Goal: Transaction & Acquisition: Purchase product/service

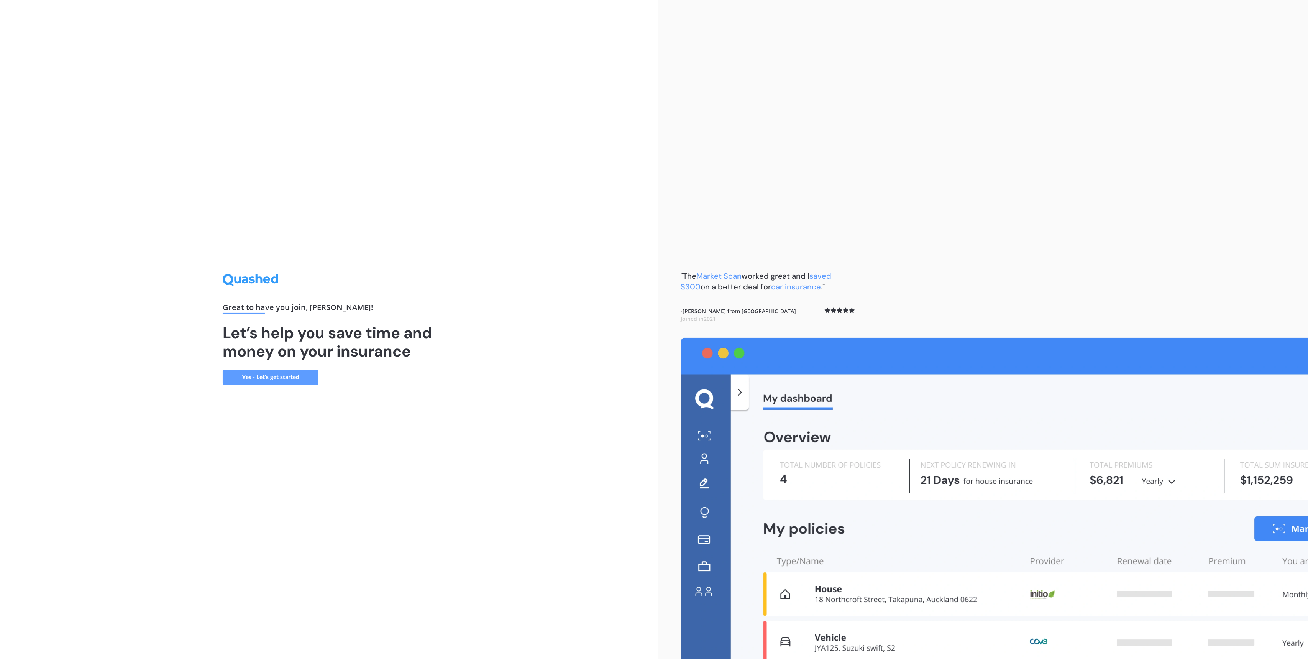
click at [263, 378] on link "Yes - Let’s get started" at bounding box center [271, 376] width 96 height 15
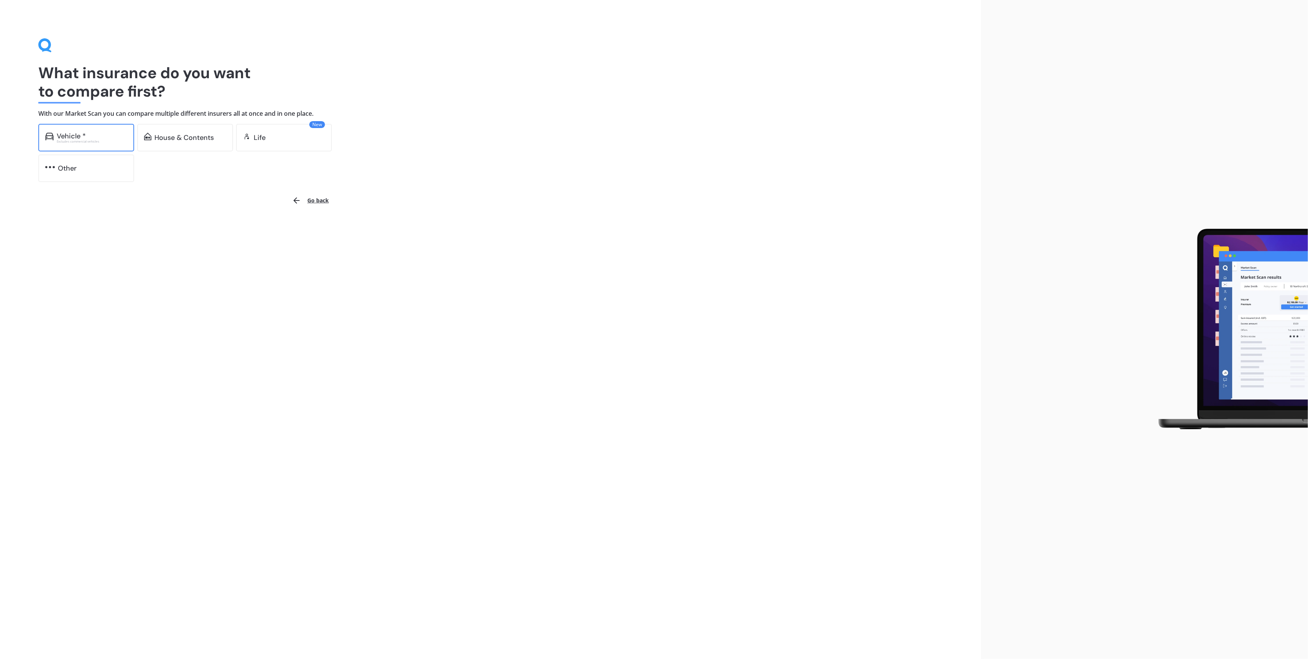
click at [92, 142] on div "Excludes commercial vehicles" at bounding box center [92, 141] width 71 height 3
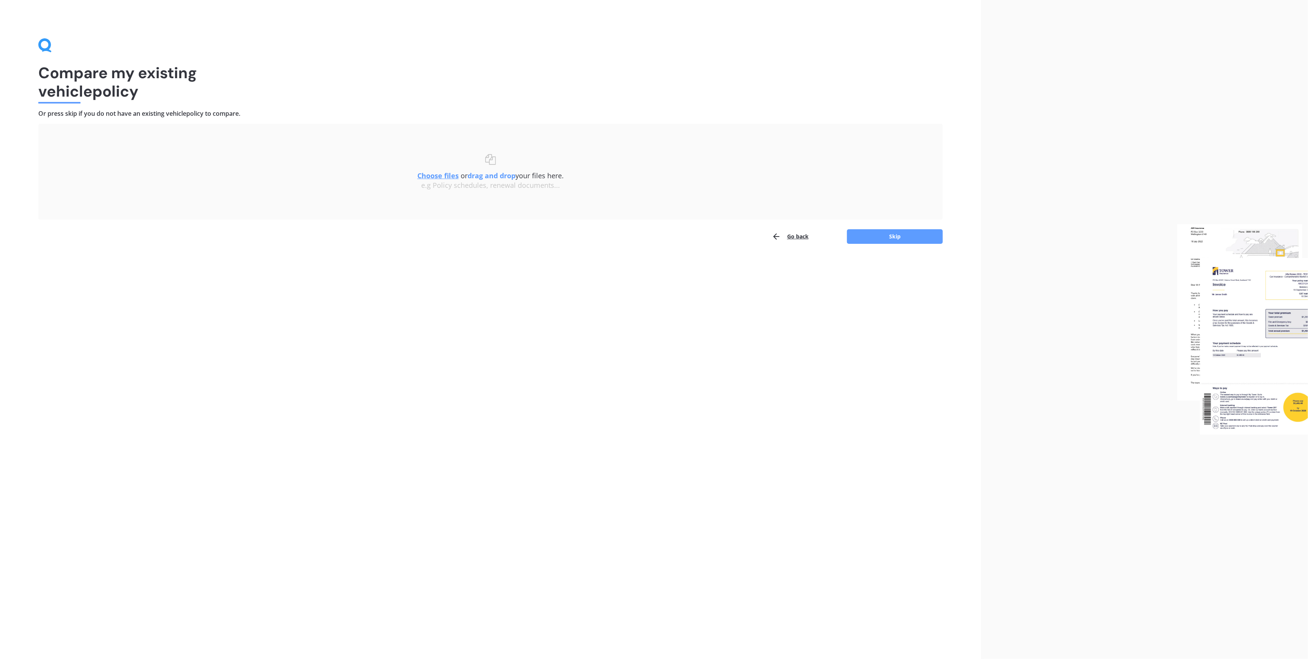
click at [790, 237] on button "Go back" at bounding box center [790, 236] width 37 height 15
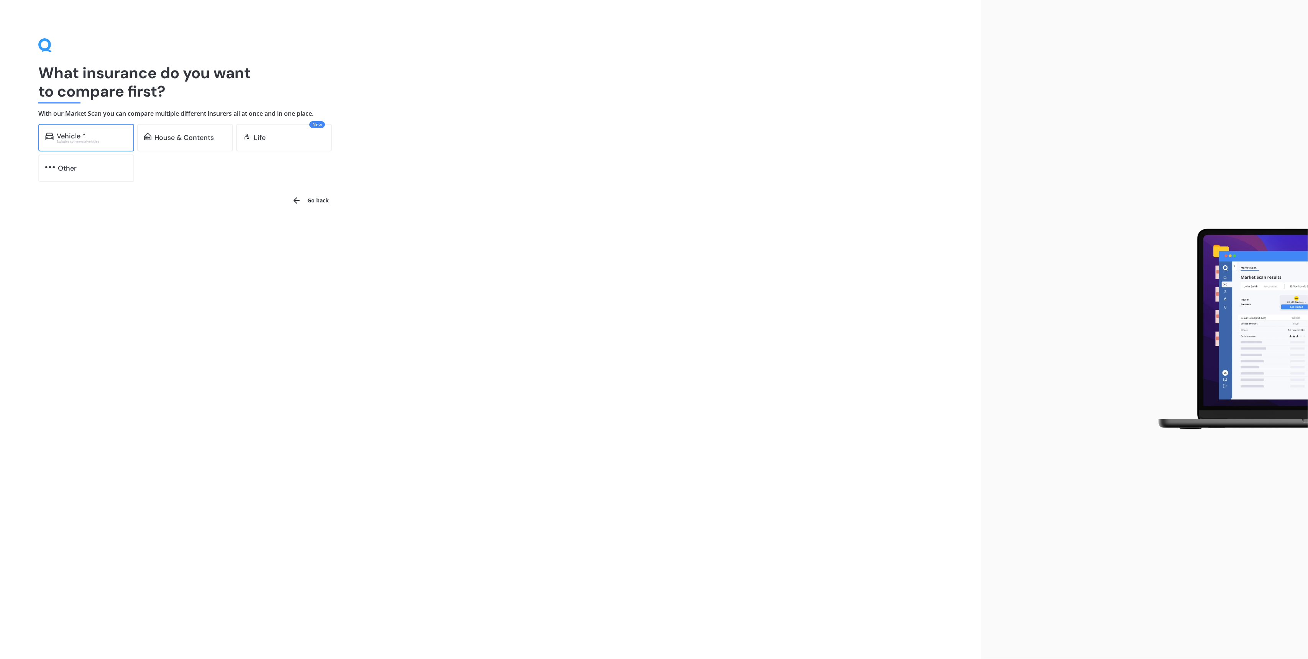
click at [113, 131] on div "Vehicle * Excludes commercial vehicles" at bounding box center [86, 138] width 96 height 28
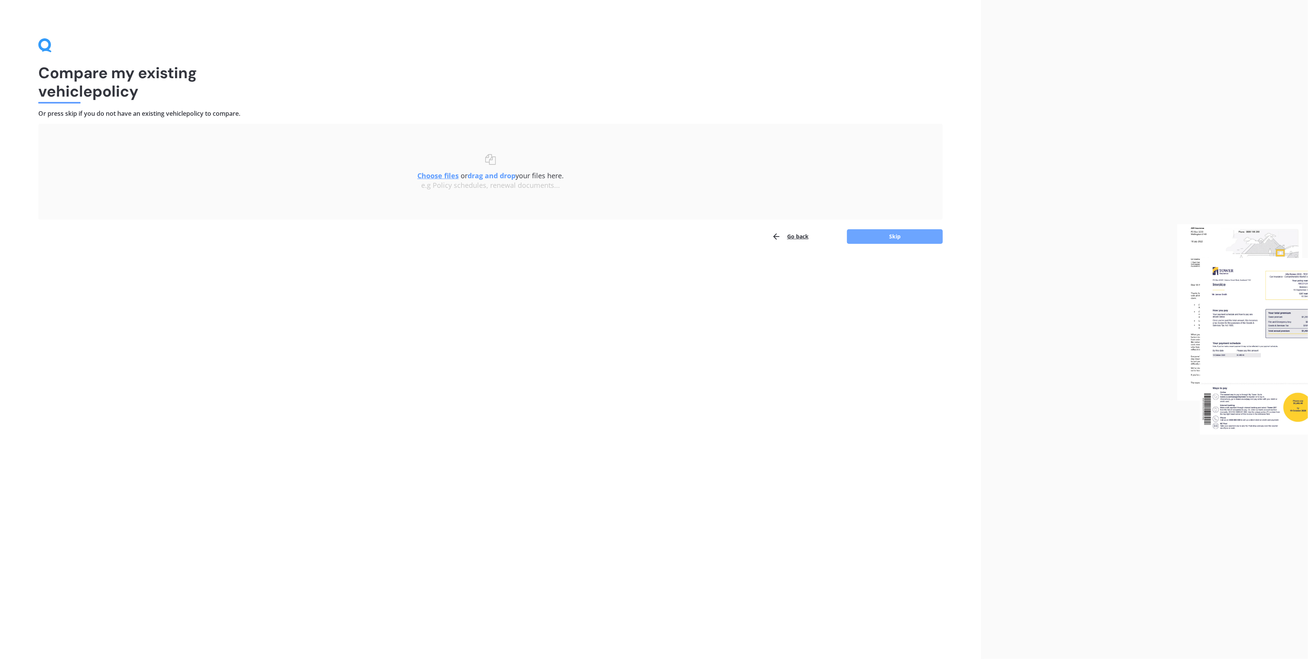
click at [880, 236] on button "Skip" at bounding box center [895, 236] width 96 height 15
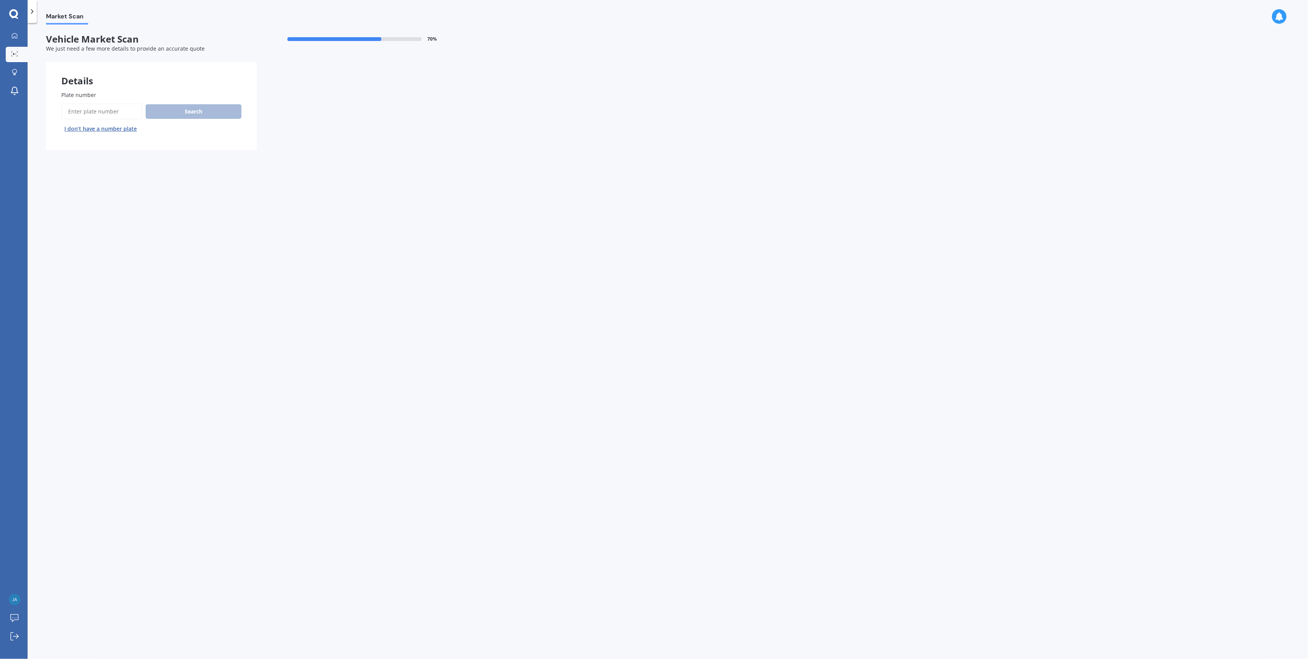
click at [90, 108] on input "Plate number" at bounding box center [101, 111] width 81 height 16
type input "NJS94"
click at [0, 0] on button "Next" at bounding box center [0, 0] width 0 height 0
select select "MITSUBISHI"
select select "OUTLANDER"
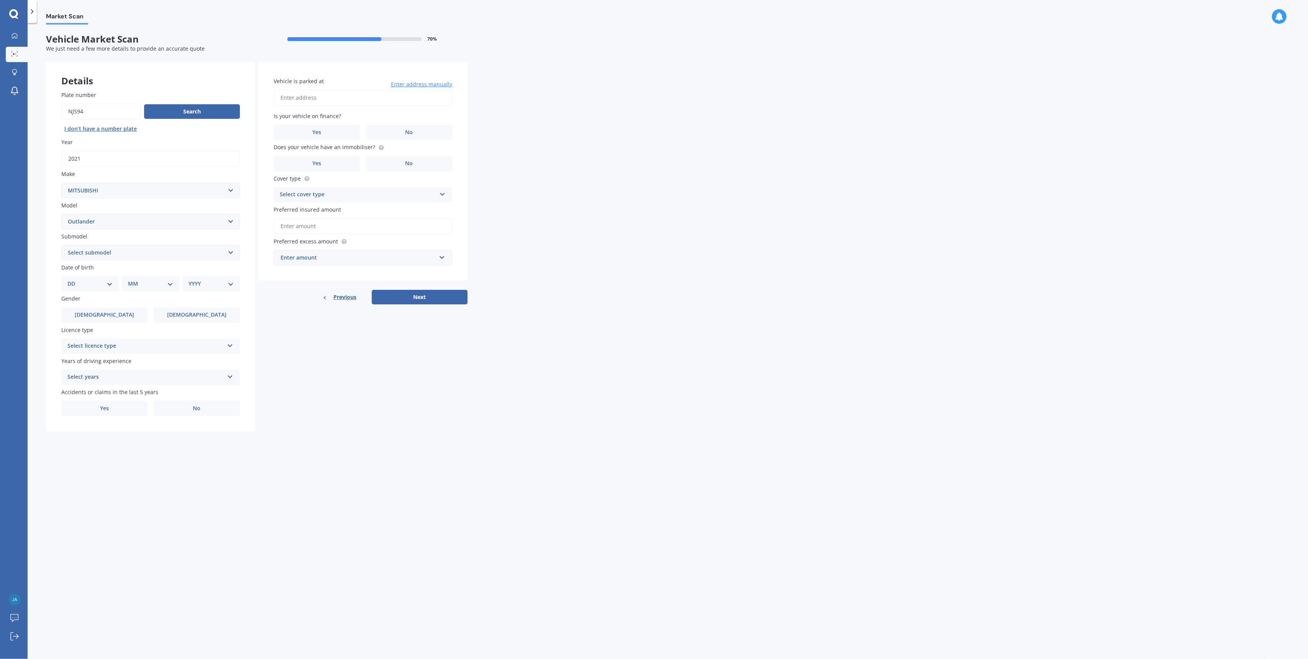
drag, startPoint x: 398, startPoint y: 301, endPoint x: 347, endPoint y: 96, distance: 211.2
click at [347, 96] on div "Vehicle is parked at Enter address manually Is your vehicle on finance? Yes No …" at bounding box center [362, 183] width 209 height 243
click at [344, 98] on input "Vehicle is parked at" at bounding box center [363, 98] width 179 height 16
type input "[STREET_ADDRESS]"
select select "27"
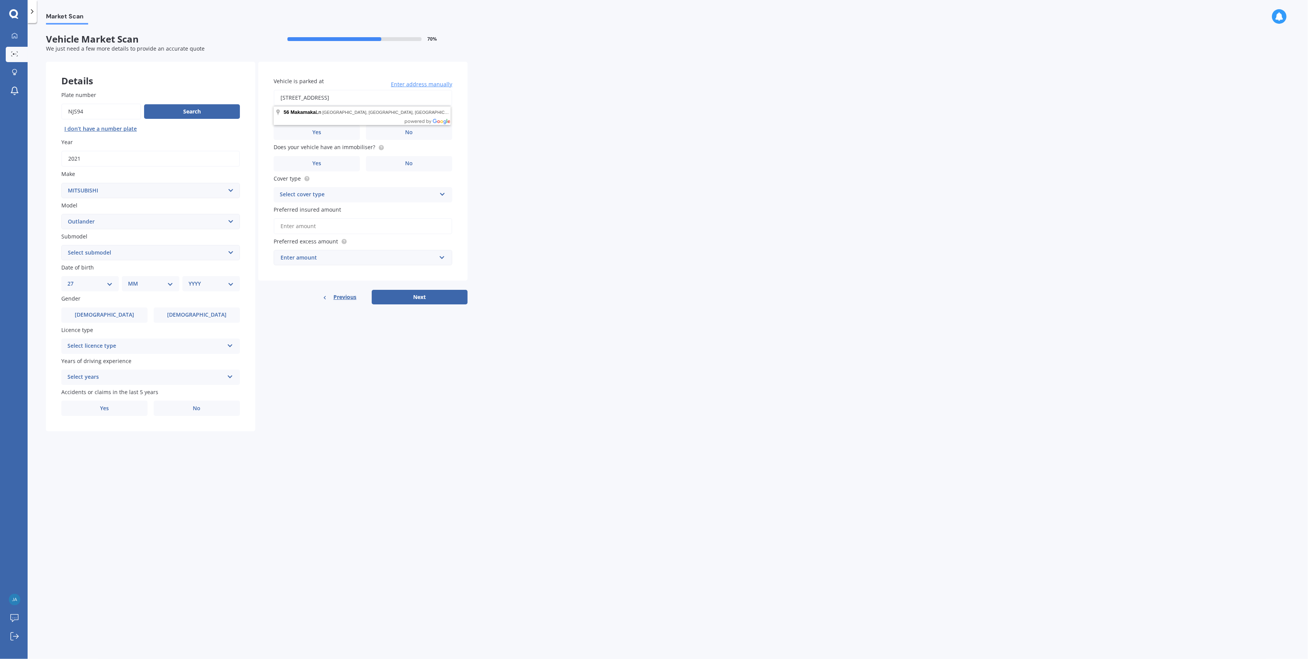
select select "10"
select select "1988"
type input "[STREET_ADDRESS]"
click at [379, 131] on label "No" at bounding box center [409, 132] width 86 height 15
click at [0, 0] on input "No" at bounding box center [0, 0] width 0 height 0
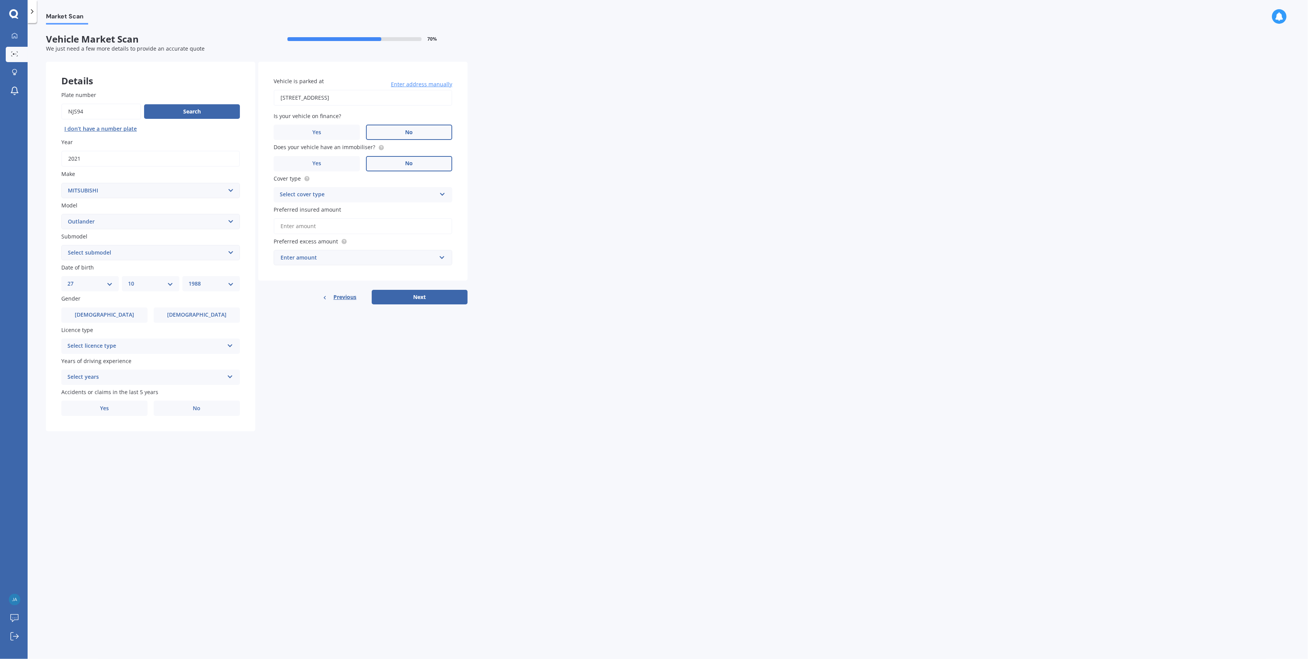
click at [389, 162] on label "No" at bounding box center [409, 163] width 86 height 15
click at [0, 0] on input "No" at bounding box center [0, 0] width 0 height 0
click at [346, 193] on div "Select cover type" at bounding box center [358, 194] width 156 height 9
click at [341, 210] on div "Comprehensive" at bounding box center [363, 210] width 178 height 14
click at [327, 230] on input "Preferred insured amount" at bounding box center [363, 226] width 179 height 16
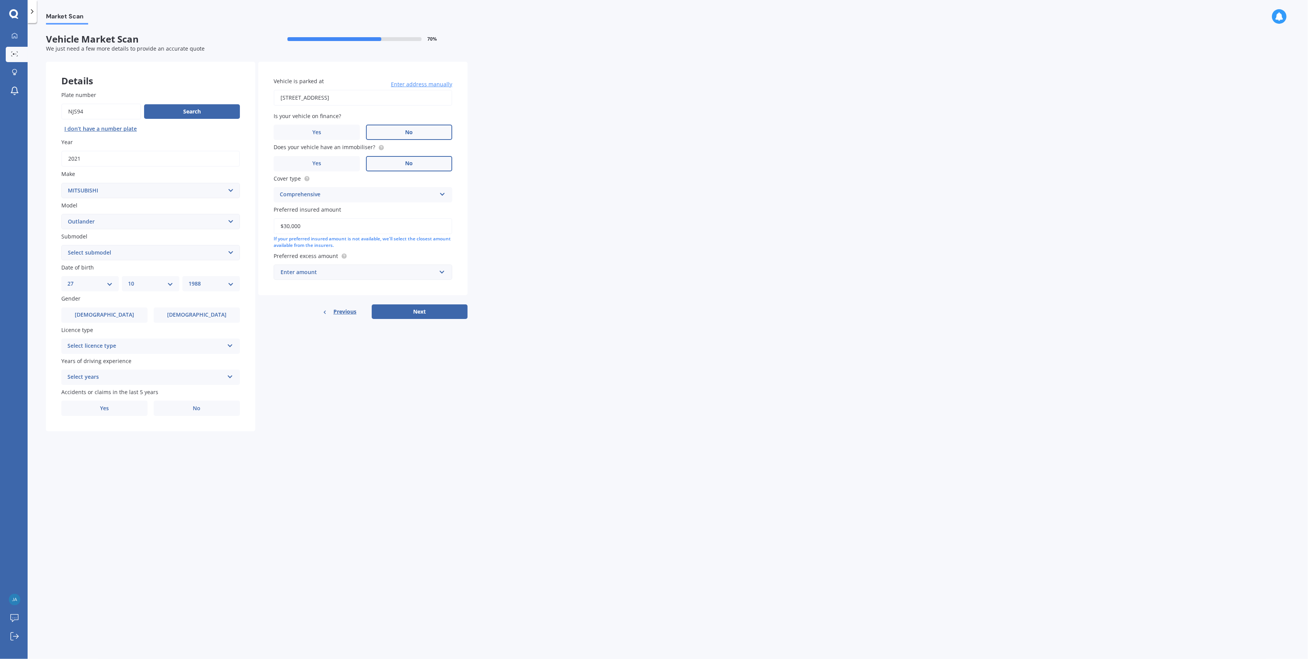
type input "$30,000"
click at [512, 248] on div "Market Scan Vehicle Market Scan 70 % We just need a few more details to provide…" at bounding box center [668, 343] width 1280 height 636
click at [358, 270] on div "Enter amount" at bounding box center [359, 272] width 156 height 8
click at [307, 316] on div "$500" at bounding box center [363, 315] width 178 height 14
click at [499, 266] on div "Market Scan Vehicle Market Scan 70 % We just need a few more details to provide…" at bounding box center [668, 343] width 1280 height 636
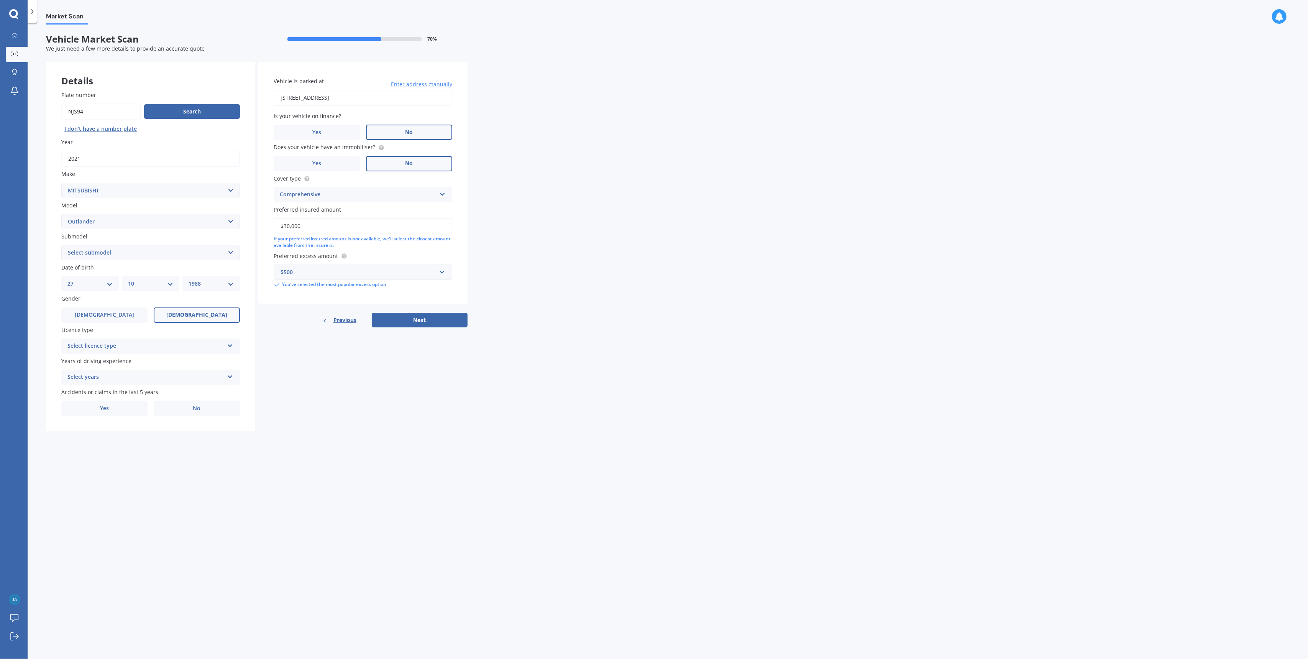
click at [169, 314] on label "[DEMOGRAPHIC_DATA]" at bounding box center [197, 314] width 86 height 15
click at [0, 0] on input "[DEMOGRAPHIC_DATA]" at bounding box center [0, 0] width 0 height 0
click at [139, 348] on div "Select licence type" at bounding box center [145, 345] width 156 height 9
click at [86, 358] on div "NZ Full" at bounding box center [151, 361] width 178 height 14
click at [109, 378] on div "Select years" at bounding box center [145, 376] width 156 height 9
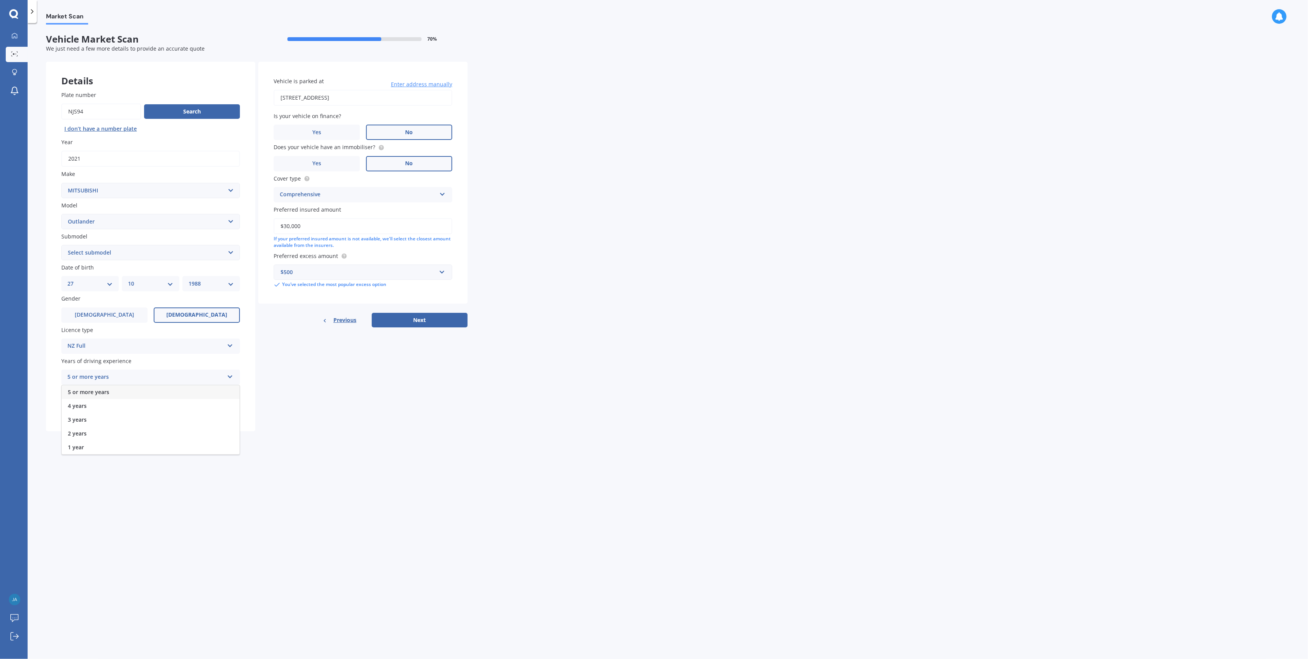
click at [99, 389] on span "5 or more years" at bounding box center [88, 391] width 41 height 7
click at [204, 407] on label "No" at bounding box center [197, 407] width 86 height 15
click at [0, 0] on input "No" at bounding box center [0, 0] width 0 height 0
click at [428, 322] on button "Next" at bounding box center [420, 320] width 96 height 15
click at [100, 257] on select "Select submodel (All other) 2.4 Litre Station Wagon 3.0 Litre AWD 3.0 VRX Auto …" at bounding box center [150, 252] width 179 height 15
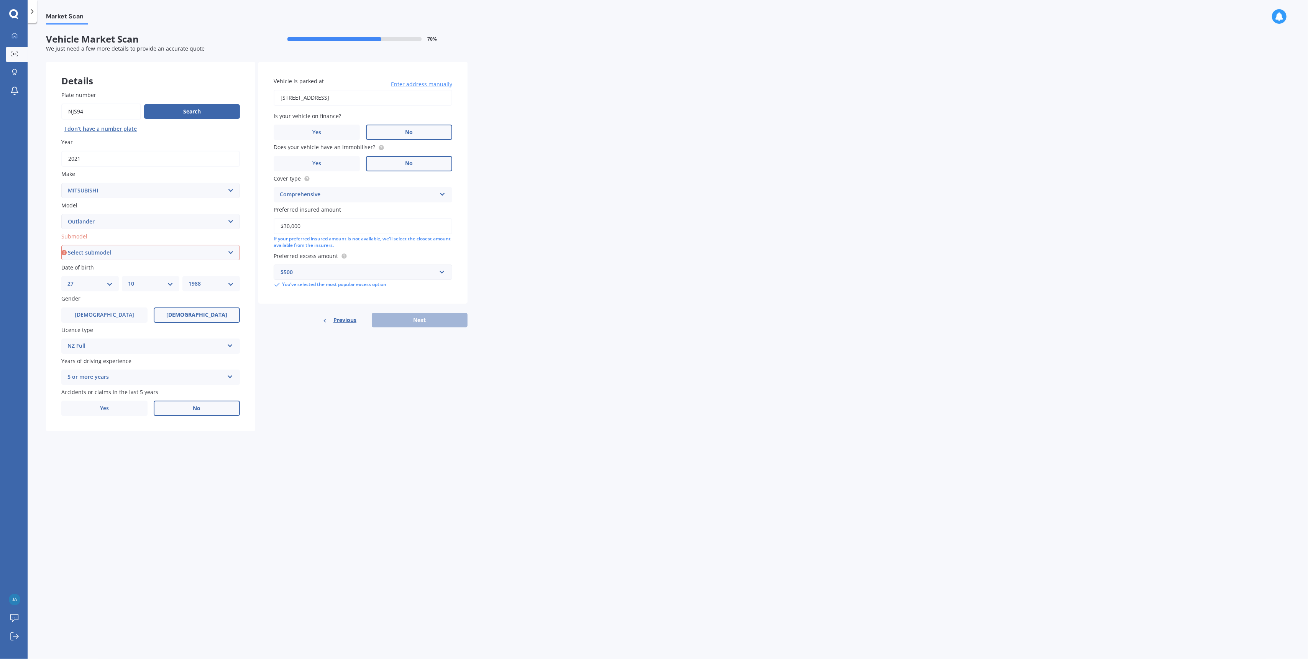
select select "2.4 LITRE STATION WAGON"
click at [61, 245] on select "Select submodel (All other) 2.4 Litre Station Wagon 3.0 Litre AWD 3.0 VRX Auto …" at bounding box center [150, 252] width 179 height 15
click at [397, 322] on button "Next" at bounding box center [420, 320] width 96 height 15
select select "27"
select select "10"
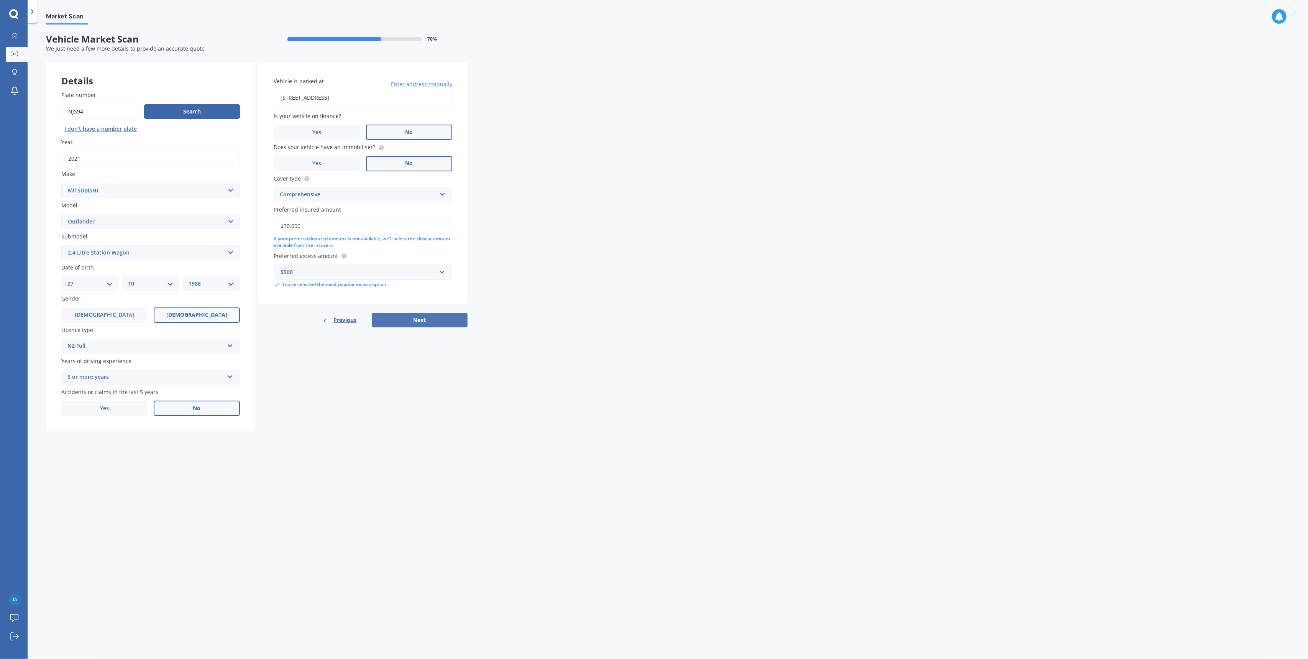
select select "1988"
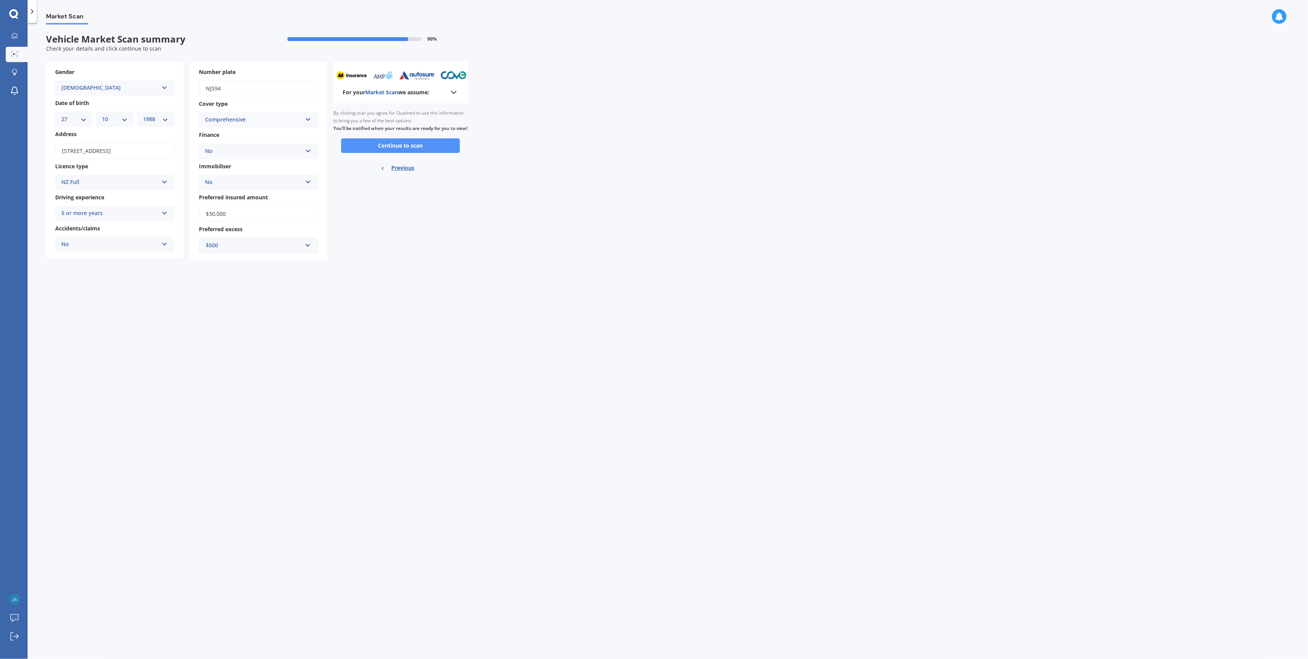
click at [407, 152] on button "Continue to scan" at bounding box center [400, 145] width 119 height 15
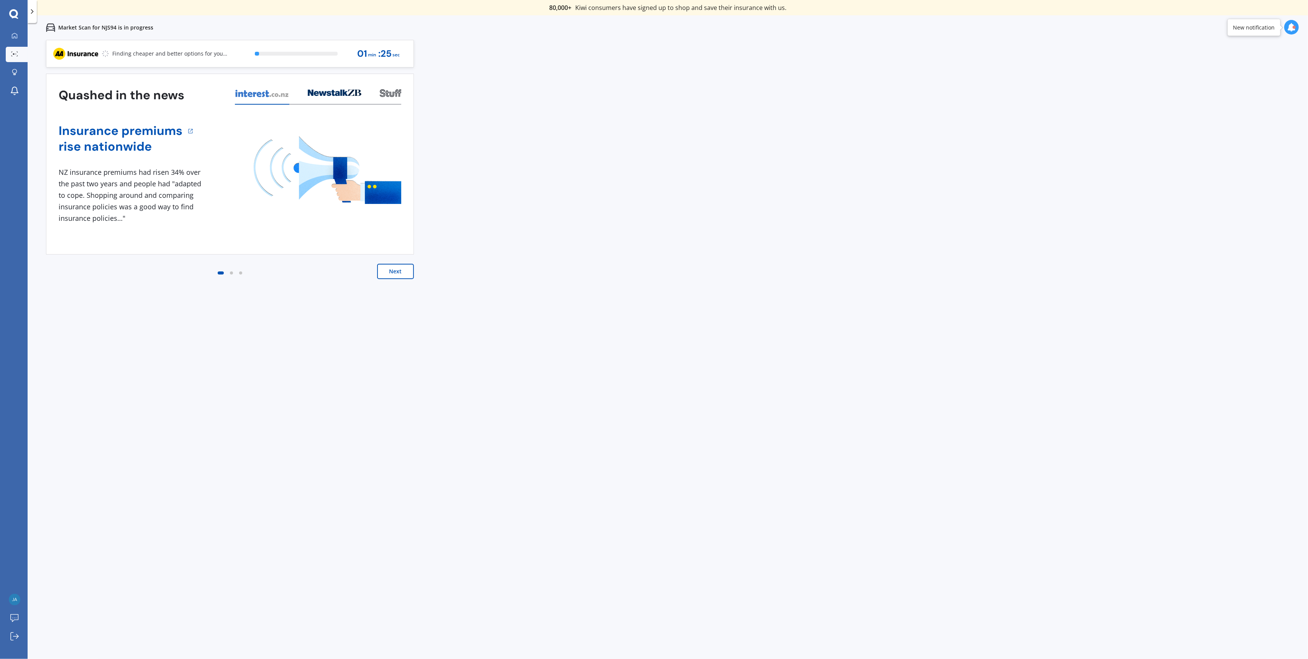
click at [394, 270] on button "Next" at bounding box center [395, 271] width 37 height 15
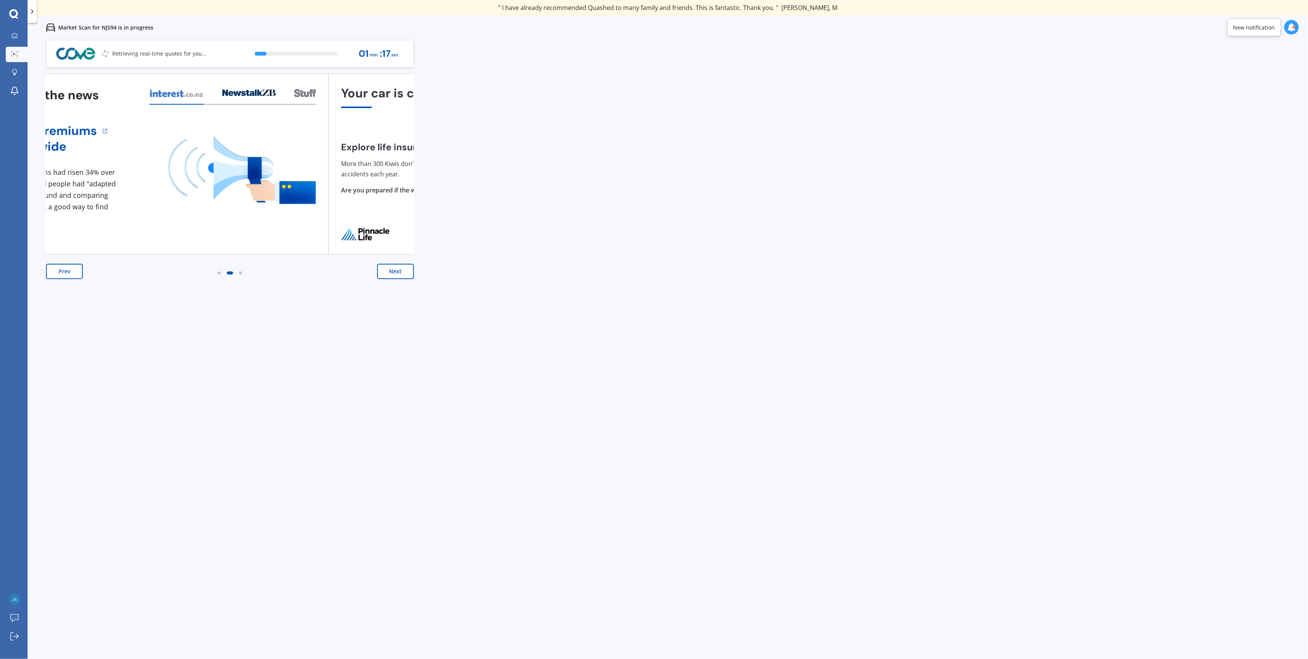
drag, startPoint x: 67, startPoint y: 148, endPoint x: 365, endPoint y: 180, distance: 299.1
click at [358, 178] on div "Explore life insurance options. More than 300 Kiwis don't make it home from car…" at bounding box center [422, 169] width 162 height 54
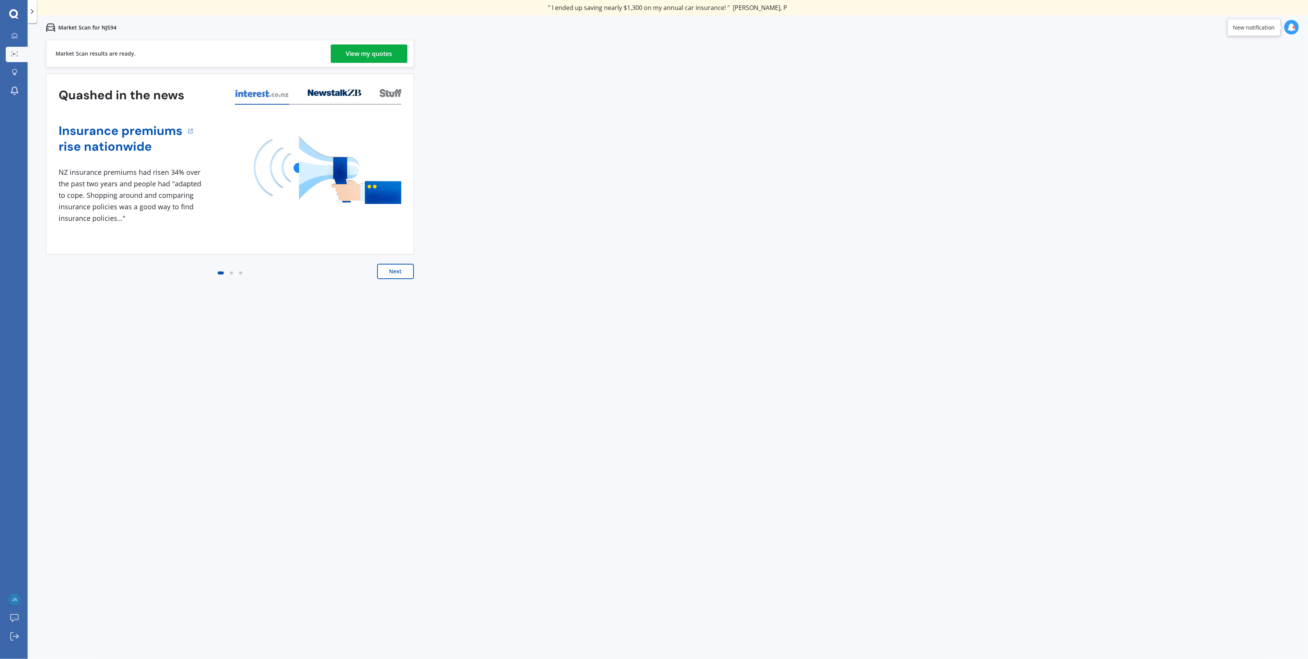
click at [354, 53] on div "View my quotes" at bounding box center [369, 53] width 46 height 18
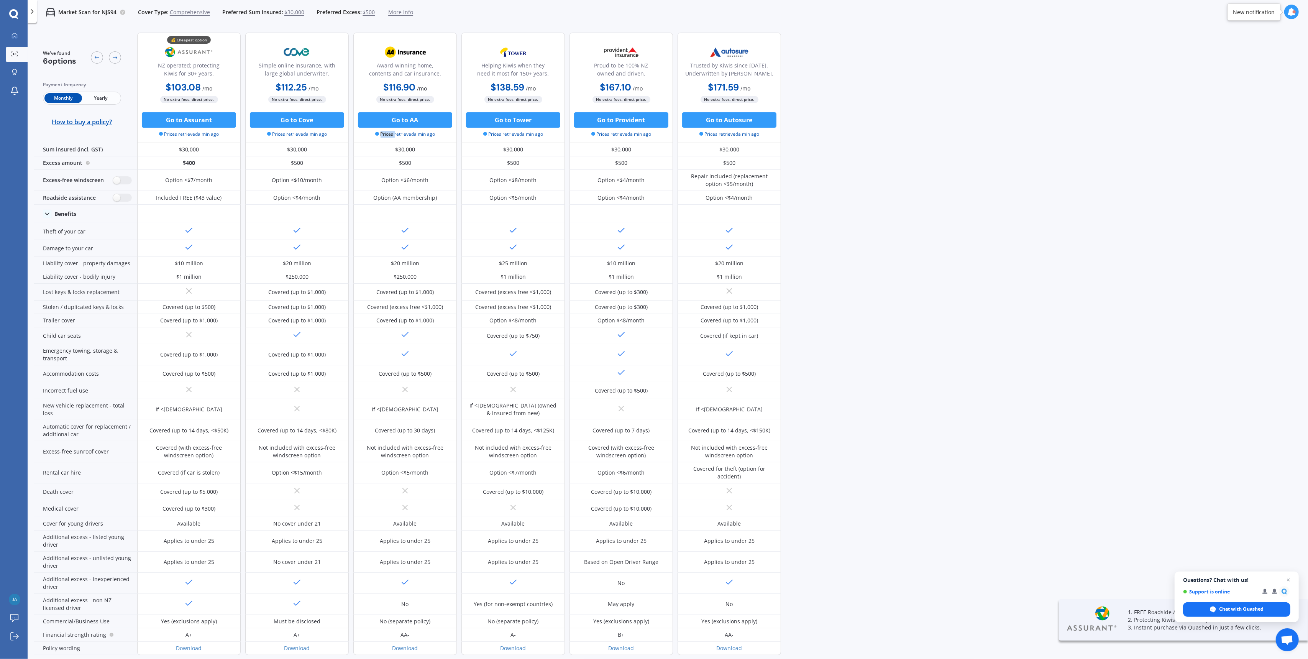
drag, startPoint x: 435, startPoint y: 135, endPoint x: 448, endPoint y: 135, distance: 12.6
click at [448, 135] on div "Go to AA Prices retrieved a min ago" at bounding box center [404, 124] width 103 height 25
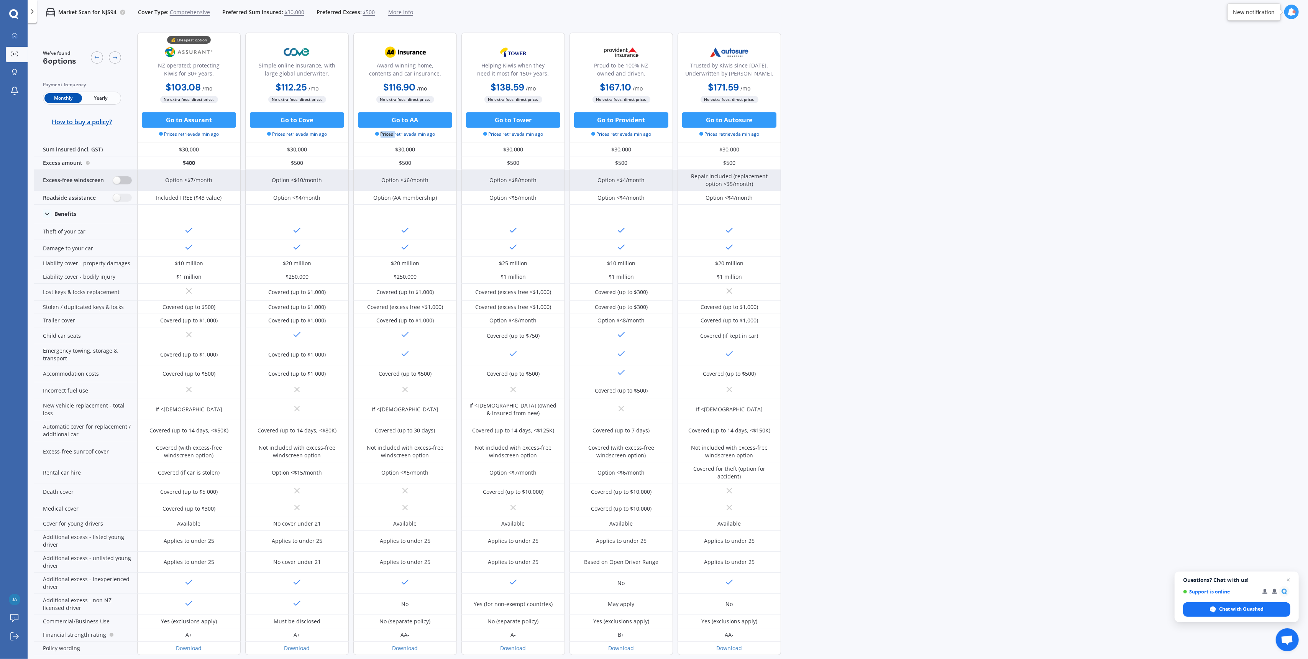
click at [123, 181] on label at bounding box center [122, 180] width 19 height 8
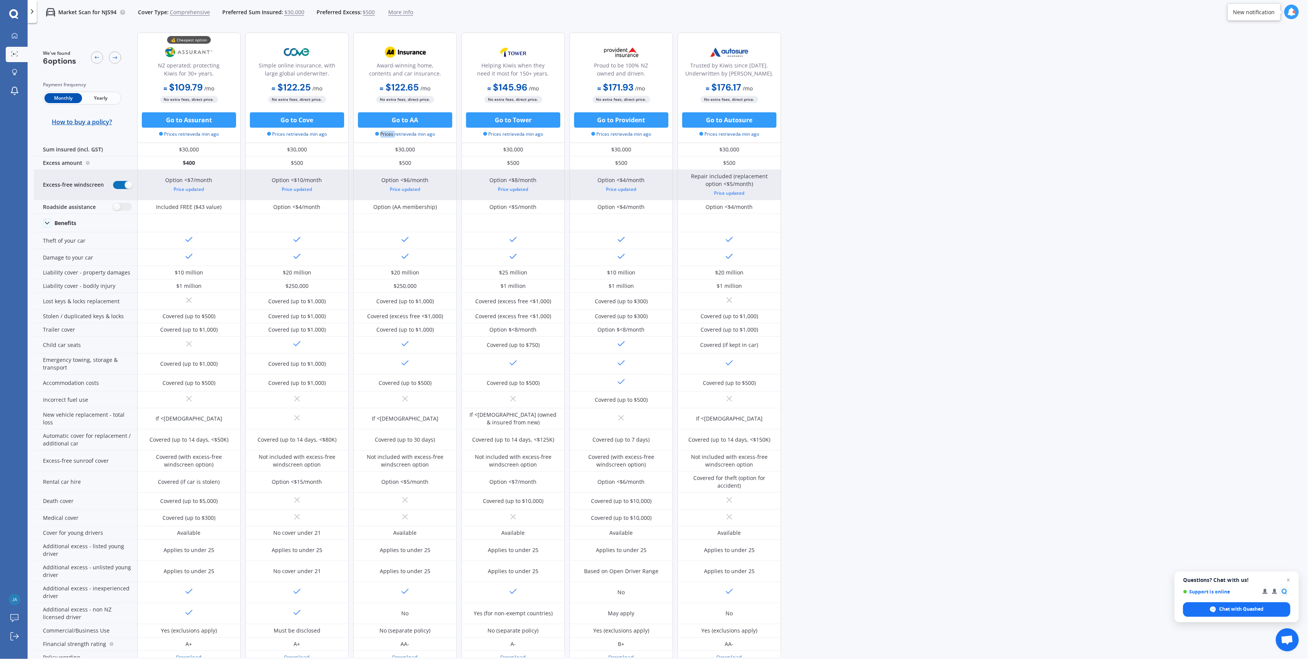
click at [123, 181] on label at bounding box center [122, 185] width 19 height 8
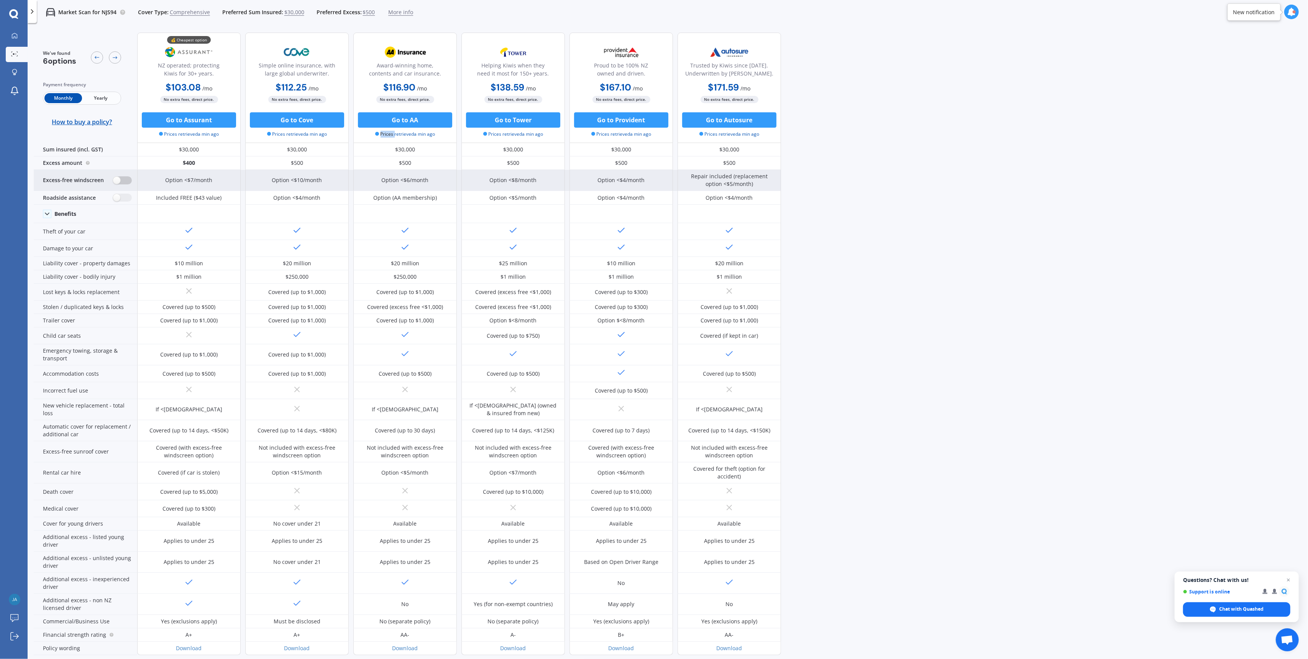
click at [120, 184] on label at bounding box center [122, 180] width 19 height 8
radio input "true"
